Goal: Transaction & Acquisition: Purchase product/service

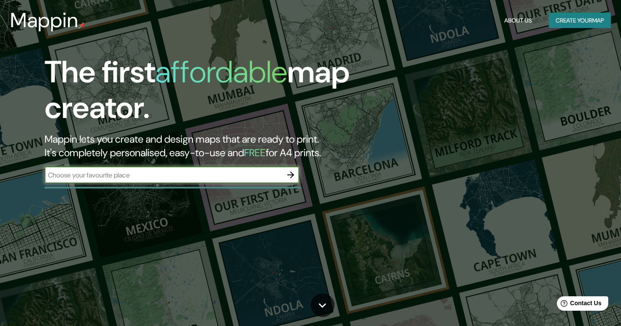
click at [165, 173] on input "text" at bounding box center [164, 175] width 238 height 10
type input "bogota"
click at [291, 177] on icon "button" at bounding box center [291, 175] width 7 height 7
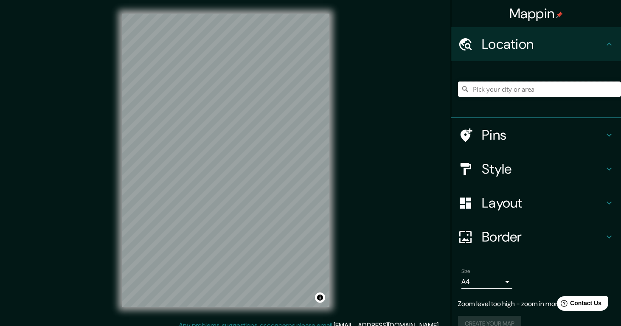
click at [500, 85] on input "Pick your city or area" at bounding box center [539, 89] width 163 height 15
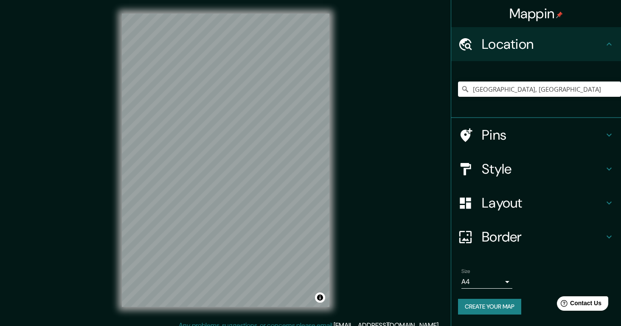
click at [528, 127] on h4 "Pins" at bounding box center [543, 135] width 122 height 17
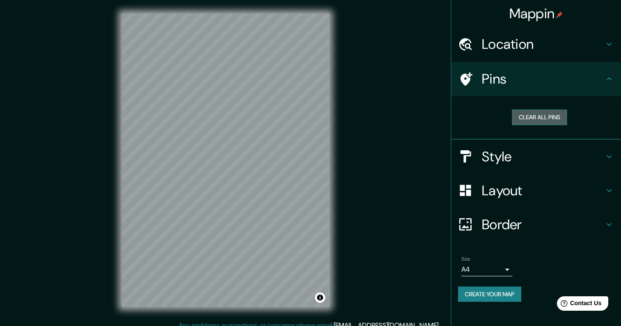
click at [536, 111] on button "Clear all pins" at bounding box center [539, 118] width 55 height 16
click at [552, 120] on button "Clear all pins" at bounding box center [539, 118] width 55 height 16
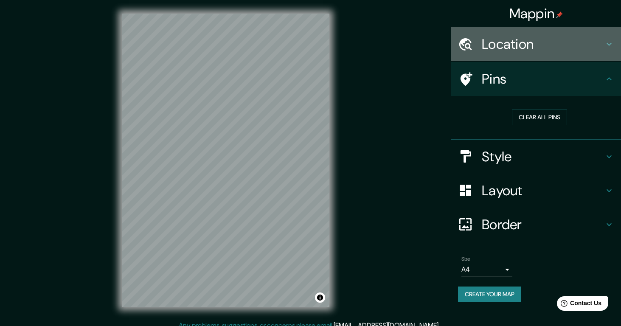
click at [516, 50] on h4 "Location" at bounding box center [543, 44] width 122 height 17
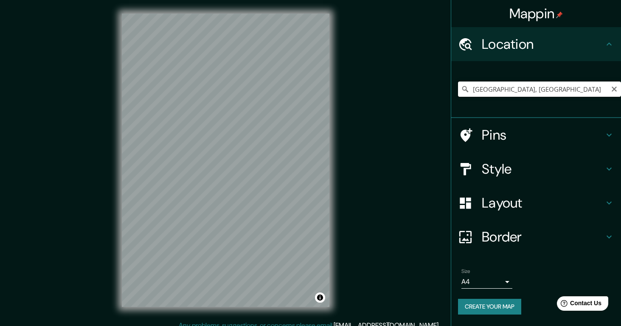
click at [537, 87] on input "[GEOGRAPHIC_DATA], [GEOGRAPHIC_DATA]" at bounding box center [539, 89] width 163 height 15
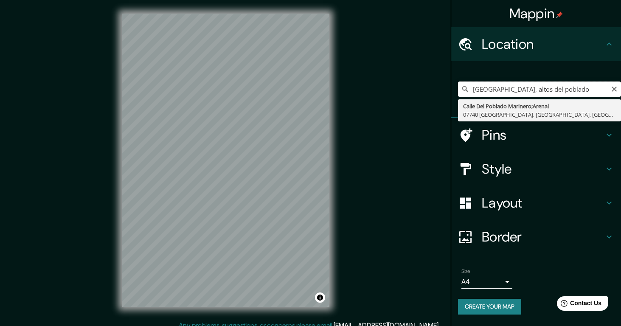
type input "[GEOGRAPHIC_DATA];Arenal, [GEOGRAPHIC_DATA], [GEOGRAPHIC_DATA], [GEOGRAPHIC_DAT…"
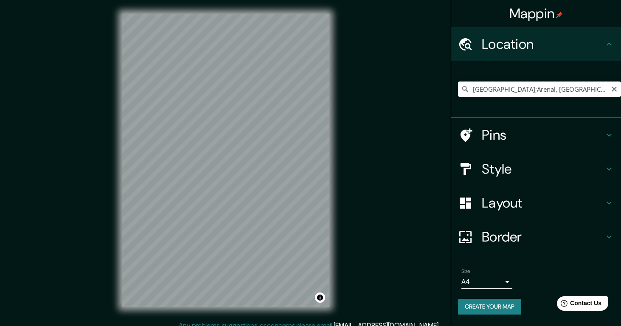
click at [611, 88] on input "[GEOGRAPHIC_DATA];Arenal, [GEOGRAPHIC_DATA], [GEOGRAPHIC_DATA], [GEOGRAPHIC_DAT…" at bounding box center [539, 89] width 163 height 15
click at [615, 89] on icon "Clear" at bounding box center [614, 89] width 5 height 5
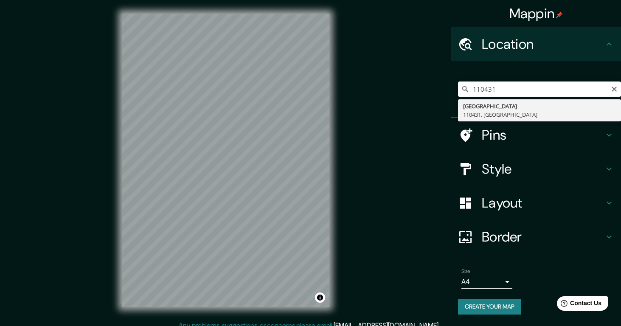
type input "[GEOGRAPHIC_DATA], 110431, [GEOGRAPHIC_DATA]"
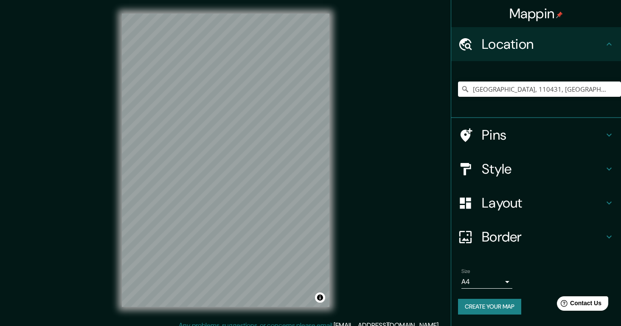
click at [515, 172] on h4 "Style" at bounding box center [543, 169] width 122 height 17
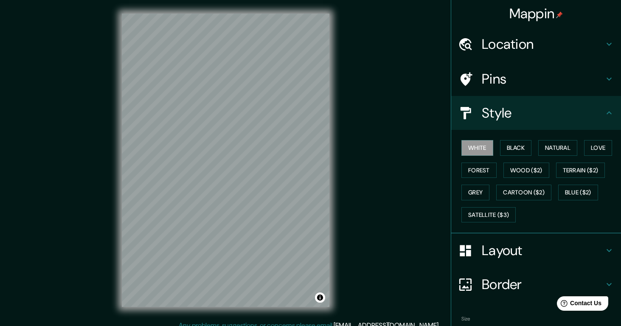
click at [524, 138] on div "White Black Natural Love Forest Wood ($2) Terrain ($2) Grey Cartoon ($2) Blue (…" at bounding box center [539, 181] width 163 height 89
click at [522, 147] on button "Black" at bounding box center [516, 148] width 32 height 16
click at [482, 148] on button "White" at bounding box center [478, 148] width 32 height 16
click at [570, 147] on button "Natural" at bounding box center [558, 148] width 39 height 16
click at [592, 140] on button "Love" at bounding box center [599, 148] width 28 height 16
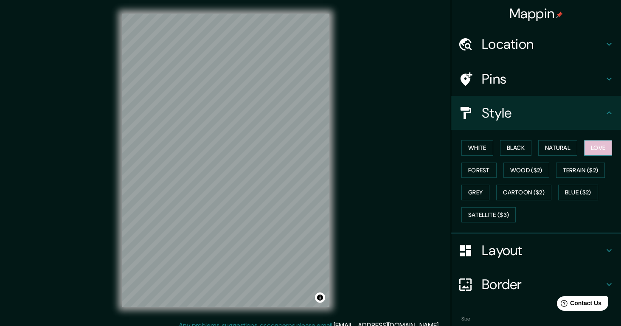
click at [592, 140] on button "Love" at bounding box center [599, 148] width 28 height 16
click at [566, 147] on button "Natural" at bounding box center [558, 148] width 39 height 16
click at [579, 167] on button "Terrain ($2)" at bounding box center [580, 171] width 49 height 16
click at [559, 146] on button "Natural" at bounding box center [558, 148] width 39 height 16
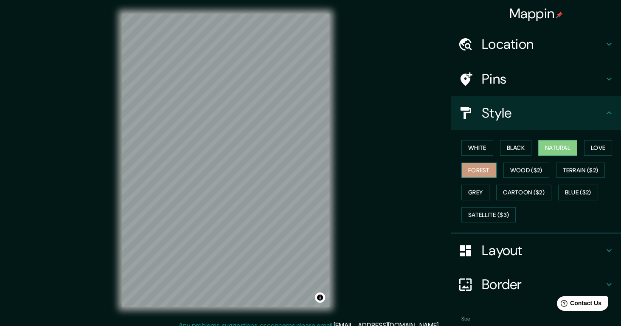
click at [483, 166] on button "Forest" at bounding box center [479, 171] width 35 height 16
click at [485, 147] on button "White" at bounding box center [478, 148] width 32 height 16
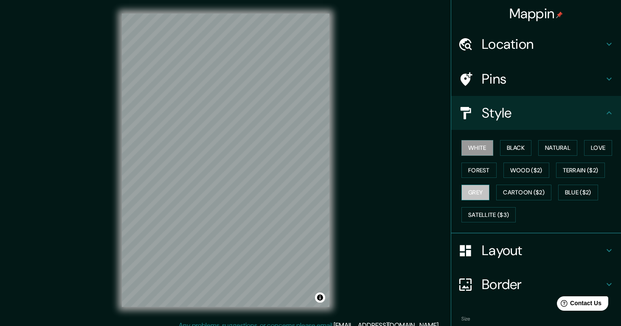
click at [476, 192] on button "Grey" at bounding box center [476, 193] width 28 height 16
click at [489, 212] on button "Satellite ($3)" at bounding box center [489, 215] width 54 height 16
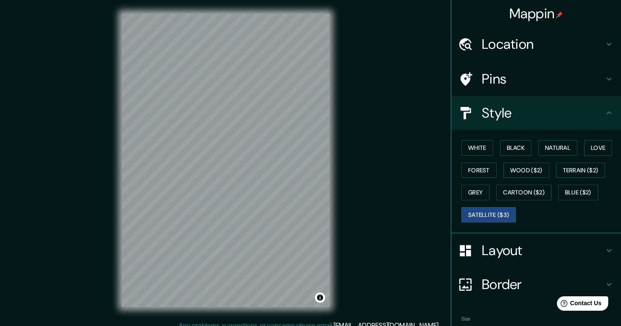
click at [511, 253] on h4 "Layout" at bounding box center [543, 250] width 122 height 17
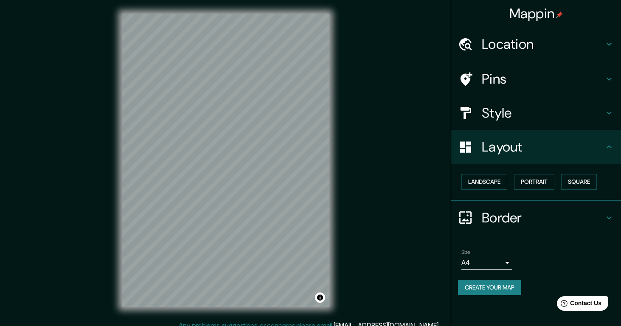
click at [483, 255] on body "Mappin Location [GEOGRAPHIC_DATA], 110431, [GEOGRAPHIC_DATA] Pins Style Layout …" at bounding box center [310, 163] width 621 height 326
click at [539, 271] on div at bounding box center [310, 163] width 621 height 326
click at [567, 157] on div "Layout" at bounding box center [537, 147] width 170 height 34
click at [559, 105] on h4 "Style" at bounding box center [543, 113] width 122 height 17
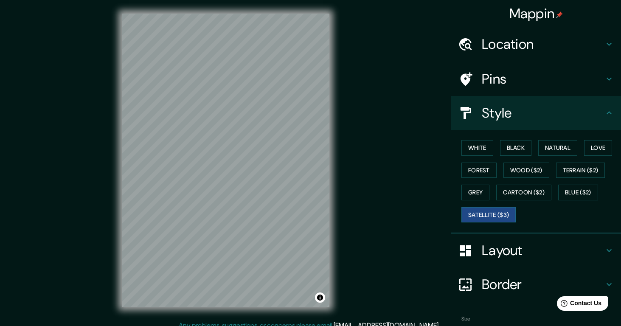
click at [559, 105] on h4 "Style" at bounding box center [543, 113] width 122 height 17
click at [600, 119] on h4 "Style" at bounding box center [543, 113] width 122 height 17
click at [608, 120] on div "Style" at bounding box center [537, 113] width 170 height 34
click at [609, 113] on icon at bounding box center [610, 113] width 10 height 10
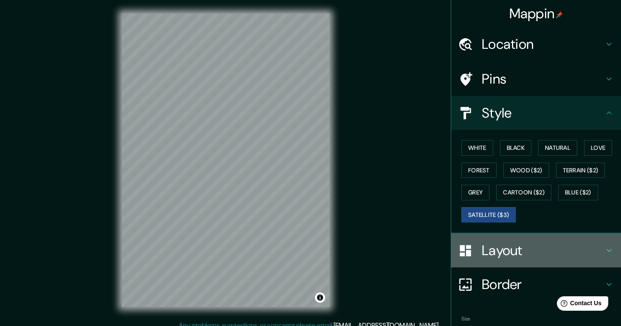
click at [577, 252] on h4 "Layout" at bounding box center [543, 250] width 122 height 17
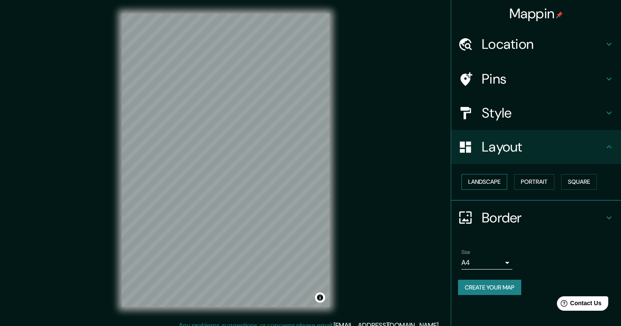
click at [501, 176] on button "Landscape" at bounding box center [485, 182] width 46 height 16
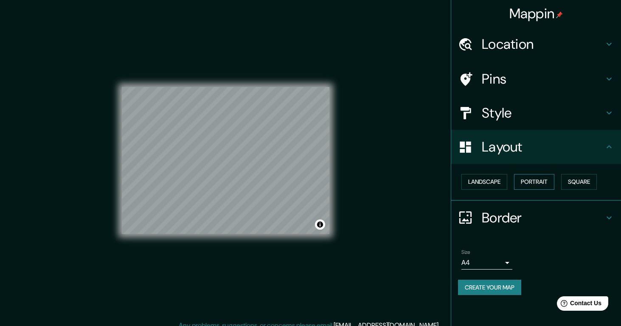
click at [523, 178] on button "Portrait" at bounding box center [534, 182] width 40 height 16
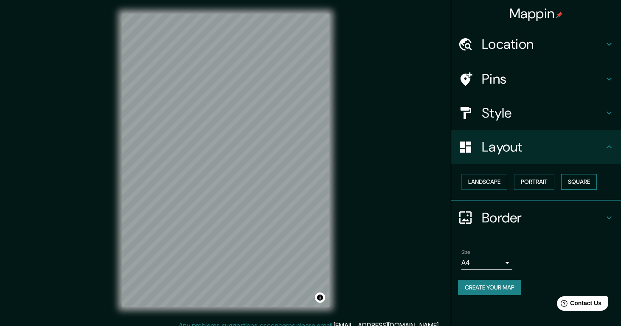
click at [575, 180] on button "Square" at bounding box center [580, 182] width 36 height 16
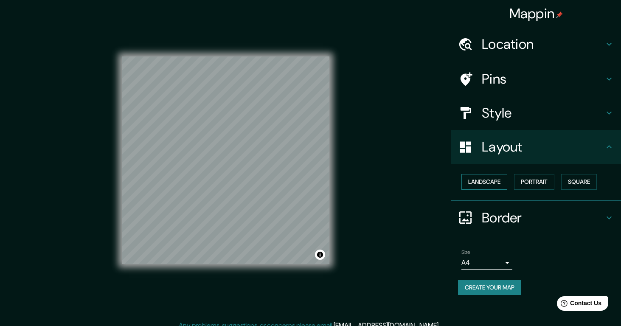
click at [500, 184] on button "Landscape" at bounding box center [485, 182] width 46 height 16
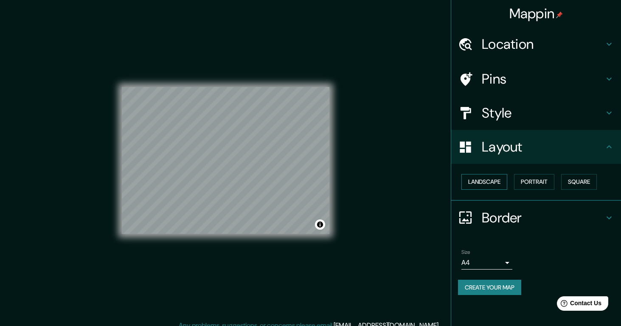
click at [500, 184] on button "Landscape" at bounding box center [485, 182] width 46 height 16
click at [505, 72] on h4 "Pins" at bounding box center [543, 79] width 122 height 17
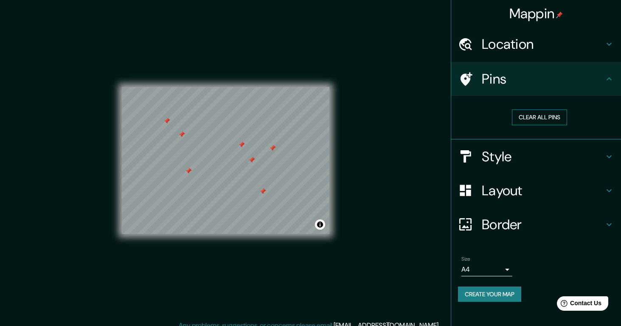
click at [532, 115] on button "Clear all pins" at bounding box center [539, 118] width 55 height 16
click at [505, 231] on h4 "Border" at bounding box center [543, 224] width 122 height 17
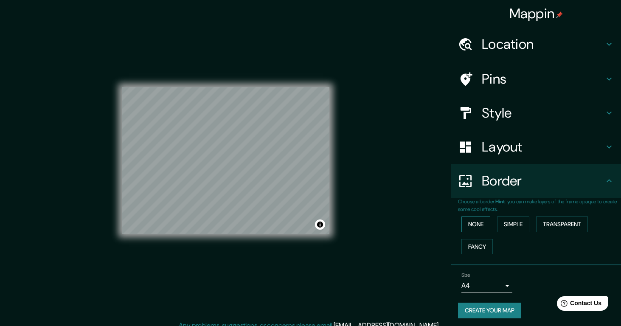
click at [485, 226] on button "None" at bounding box center [476, 225] width 29 height 16
click at [483, 233] on div "None Simple Transparent Fancy" at bounding box center [539, 235] width 163 height 45
click at [481, 220] on button "None" at bounding box center [476, 225] width 29 height 16
click at [523, 227] on button "Simple" at bounding box center [513, 225] width 32 height 16
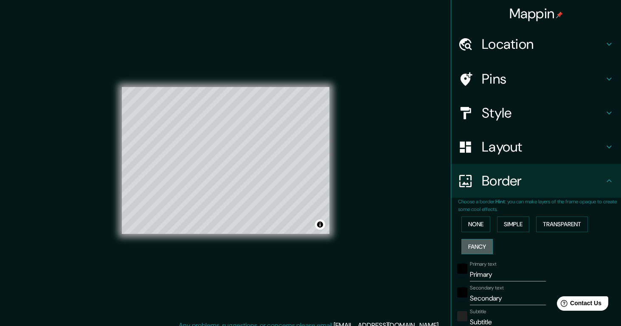
click at [477, 250] on button "Fancy" at bounding box center [477, 247] width 31 height 16
click at [560, 223] on button "Transparent" at bounding box center [563, 225] width 52 height 16
click at [485, 229] on button "None" at bounding box center [476, 225] width 29 height 16
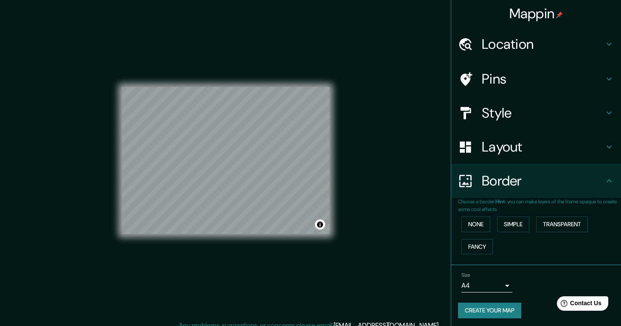
click at [514, 146] on h4 "Layout" at bounding box center [543, 146] width 122 height 17
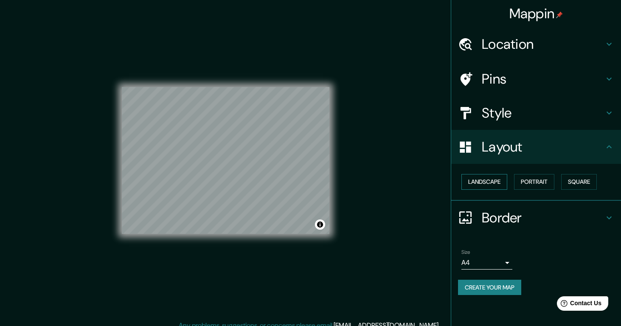
click at [495, 174] on button "Landscape" at bounding box center [485, 182] width 46 height 16
click at [548, 174] on button "Portrait" at bounding box center [534, 182] width 40 height 16
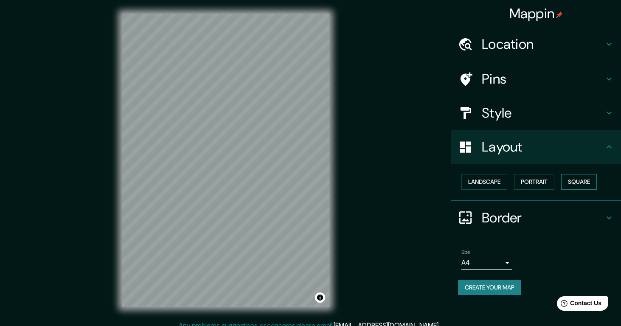
click at [574, 177] on button "Square" at bounding box center [580, 182] width 36 height 16
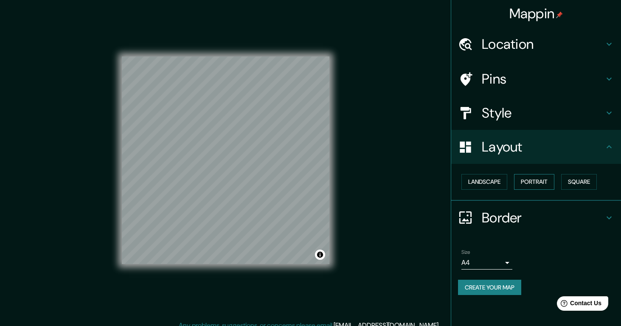
click at [535, 187] on button "Portrait" at bounding box center [534, 182] width 40 height 16
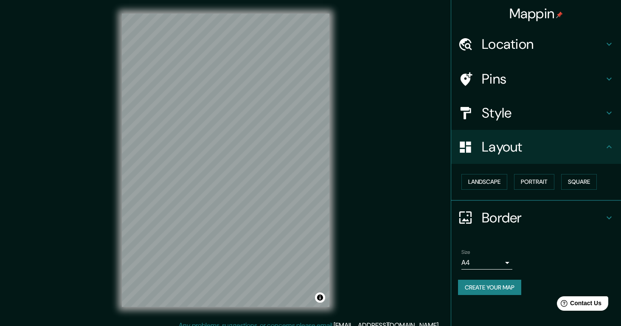
click at [493, 294] on div "Size A4 single Create your map" at bounding box center [536, 274] width 156 height 56
click at [489, 288] on button "Create your map" at bounding box center [489, 288] width 63 height 16
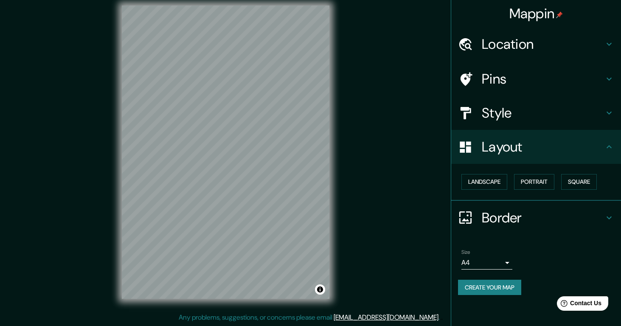
scroll to position [8, 0]
click at [509, 287] on button "Create your map" at bounding box center [489, 288] width 63 height 16
click at [509, 287] on div "Create your map" at bounding box center [536, 288] width 156 height 16
click at [498, 287] on button "Create your map" at bounding box center [489, 288] width 63 height 16
